Goal: Consume media (video, audio): Consume media (video, audio)

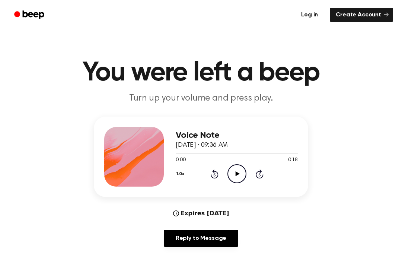
click at [230, 173] on icon "Play Audio" at bounding box center [236, 173] width 19 height 19
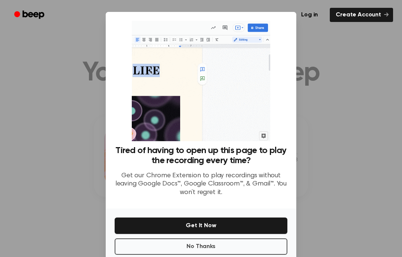
click at [336, 65] on div at bounding box center [201, 128] width 402 height 257
click at [321, 108] on div at bounding box center [201, 128] width 402 height 257
click at [236, 231] on button "Get It Now" at bounding box center [201, 225] width 173 height 16
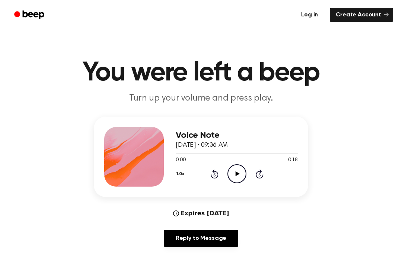
click at [236, 180] on icon "Play Audio" at bounding box center [236, 173] width 19 height 19
click at [208, 172] on div "1.0x Rewind 5 seconds Play Audio Skip 5 seconds" at bounding box center [237, 173] width 122 height 19
click at [211, 174] on icon at bounding box center [215, 173] width 8 height 9
click at [211, 174] on icon "Rewind 5 seconds" at bounding box center [214, 174] width 8 height 10
click at [217, 177] on icon at bounding box center [215, 173] width 8 height 9
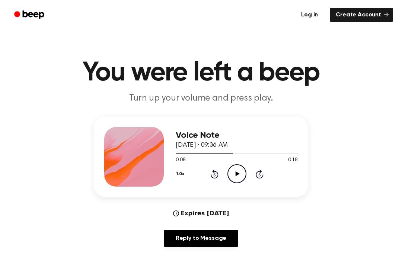
click at [217, 176] on icon at bounding box center [215, 173] width 8 height 9
click at [220, 179] on div "1.0x Rewind 5 seconds Play Audio Skip 5 seconds" at bounding box center [237, 173] width 122 height 19
click at [215, 178] on icon at bounding box center [215, 173] width 8 height 9
click at [217, 180] on div "1.0x Rewind 5 seconds Play Audio Skip 5 seconds" at bounding box center [237, 173] width 122 height 19
click at [239, 172] on icon "Play Audio" at bounding box center [236, 173] width 19 height 19
